Goal: Find specific page/section: Find specific page/section

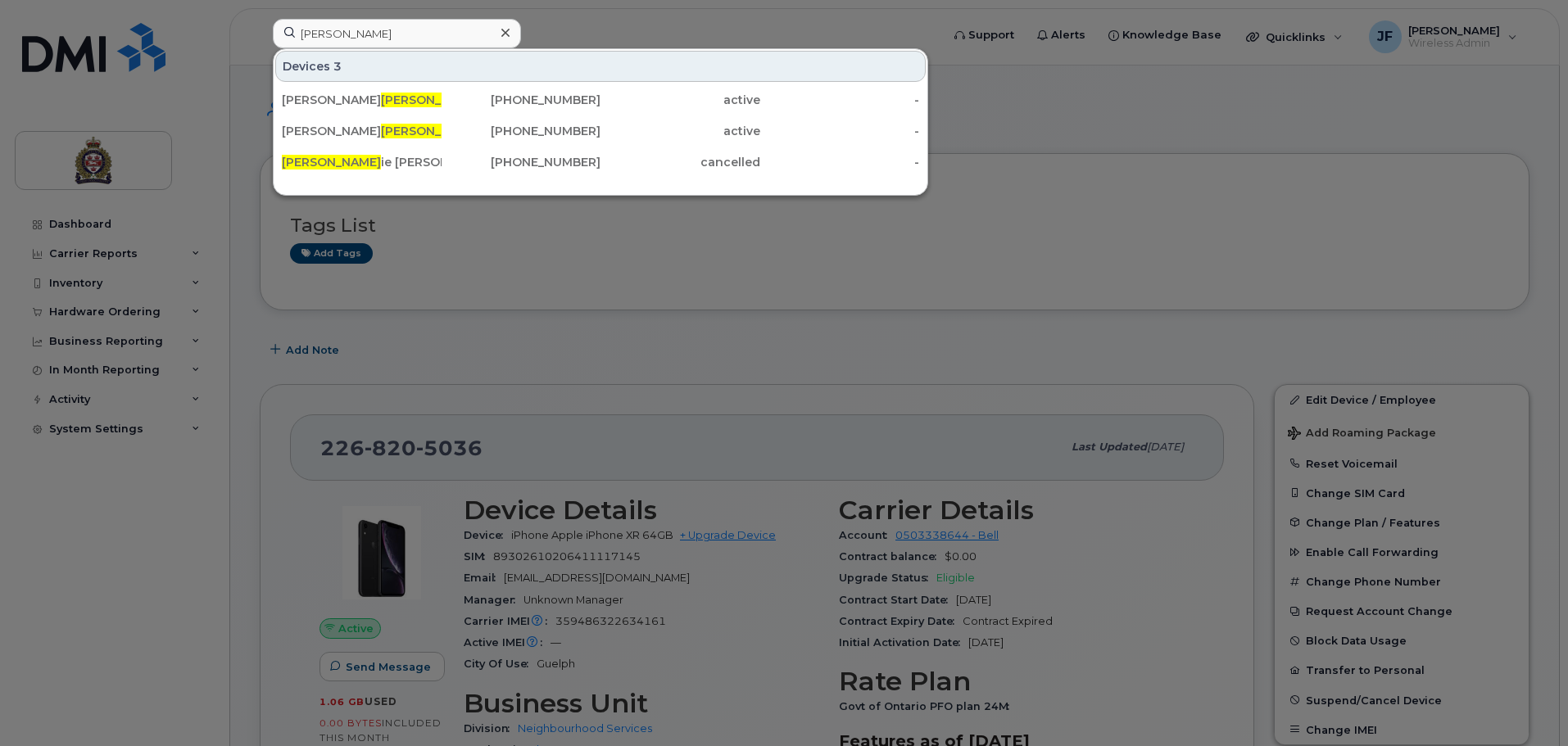
drag, startPoint x: 309, startPoint y: 47, endPoint x: 239, endPoint y: 57, distance: 70.7
click at [259, 54] on div "[PERSON_NAME] 3 [PERSON_NAME] oll [PHONE_NUMBER] active - [PERSON_NAME] oll [PH…" at bounding box center [600, 36] width 683 height 36
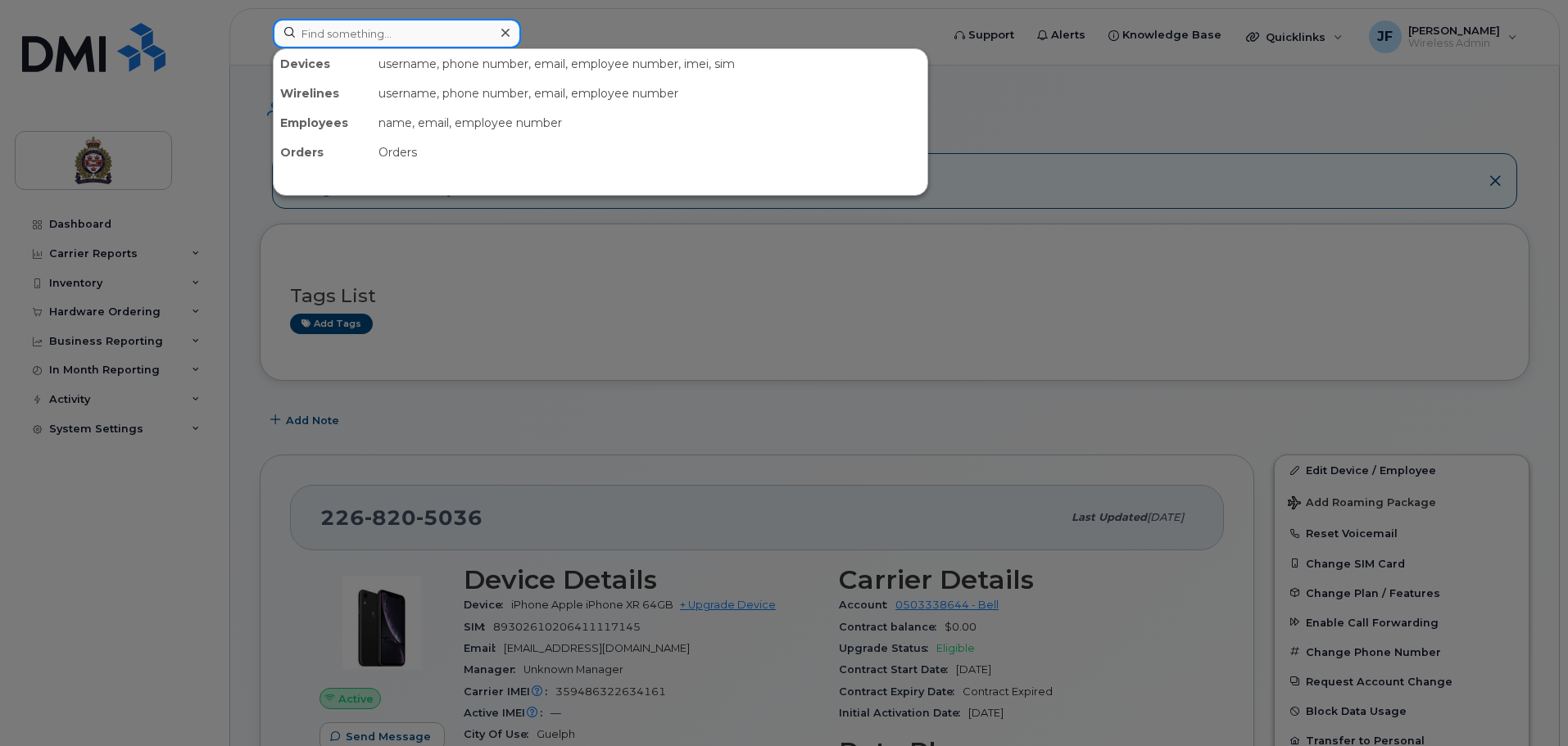
click at [374, 33] on input at bounding box center [396, 33] width 248 height 30
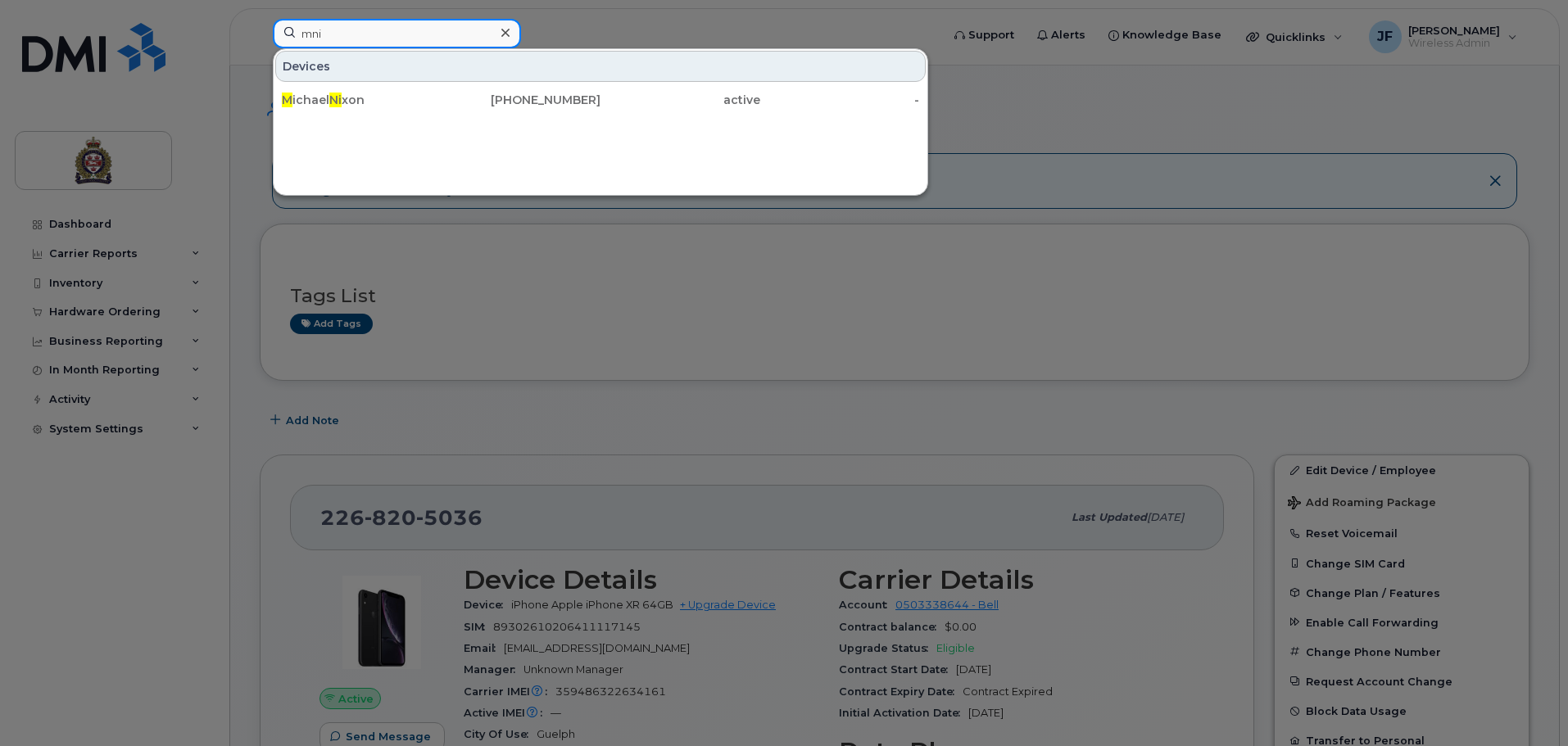
drag, startPoint x: 413, startPoint y: 32, endPoint x: 78, endPoint y: 50, distance: 335.5
click at [259, 50] on div "mni Devices M ichael Ni xon 519-766-7951 active -" at bounding box center [600, 36] width 683 height 36
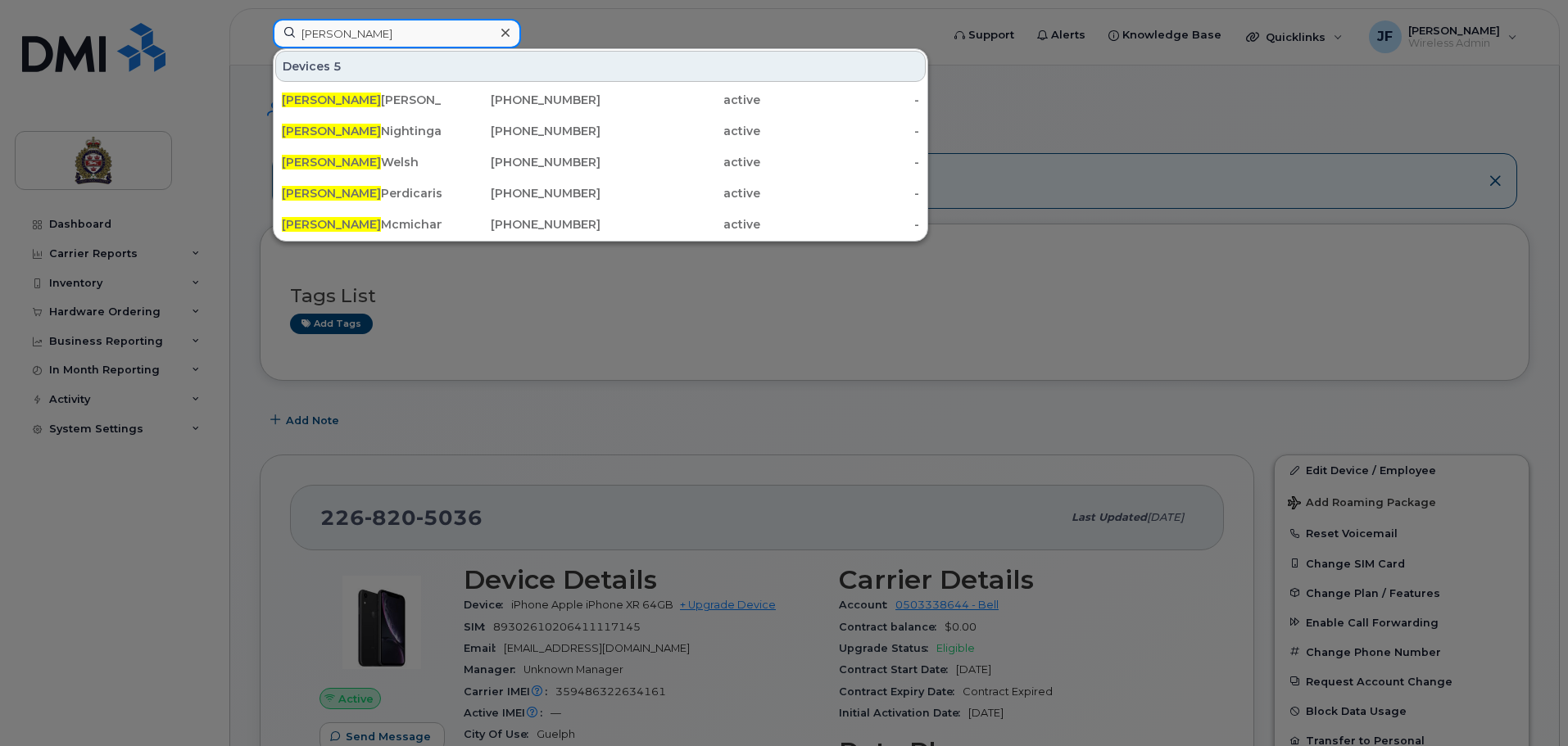
drag, startPoint x: 372, startPoint y: 33, endPoint x: 175, endPoint y: 19, distance: 197.5
click at [259, 19] on div "james Devices 5 James Graham 519-831-1756 active - James Nightingale 519-239-77…" at bounding box center [600, 36] width 683 height 36
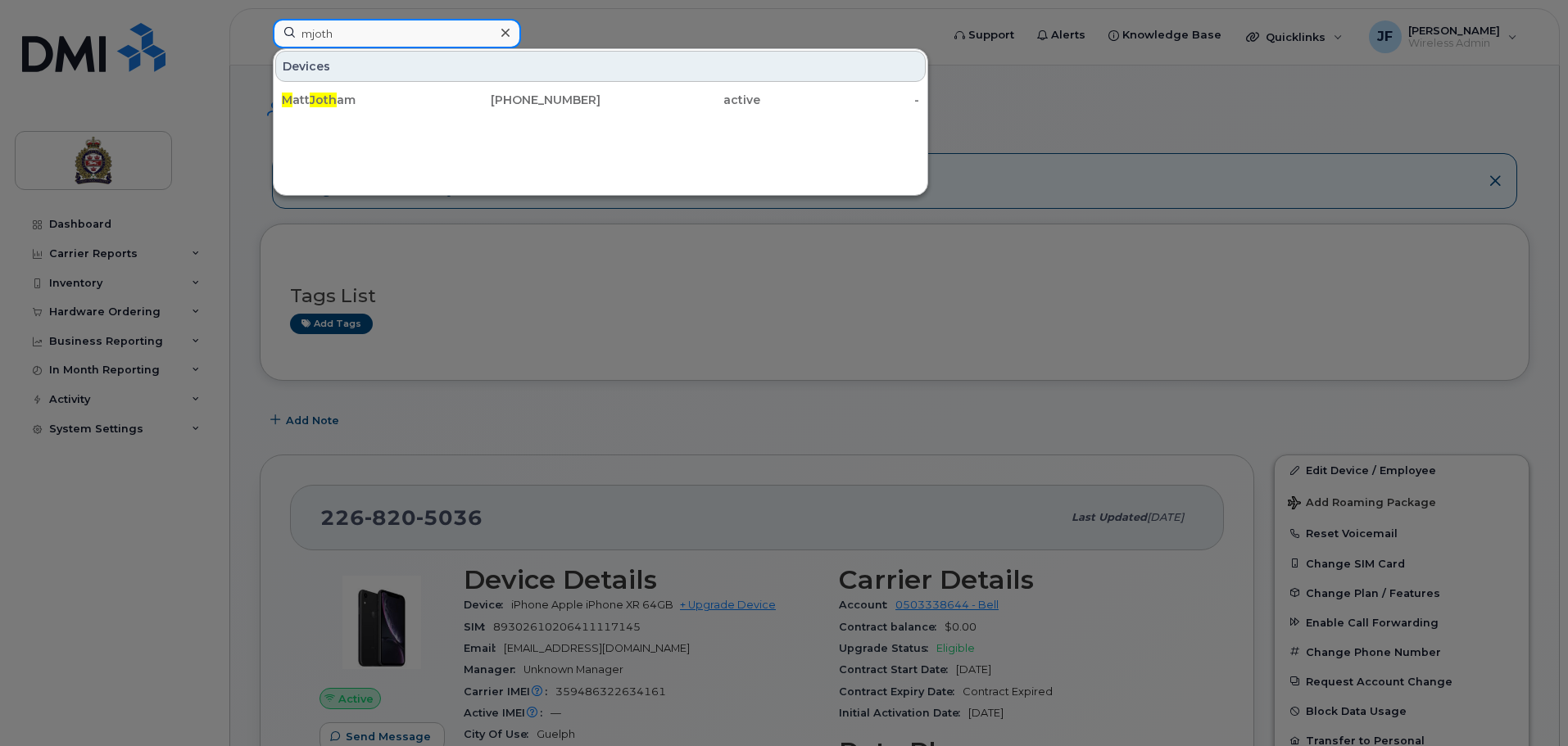
type input "mjoth"
